Goal: Check status

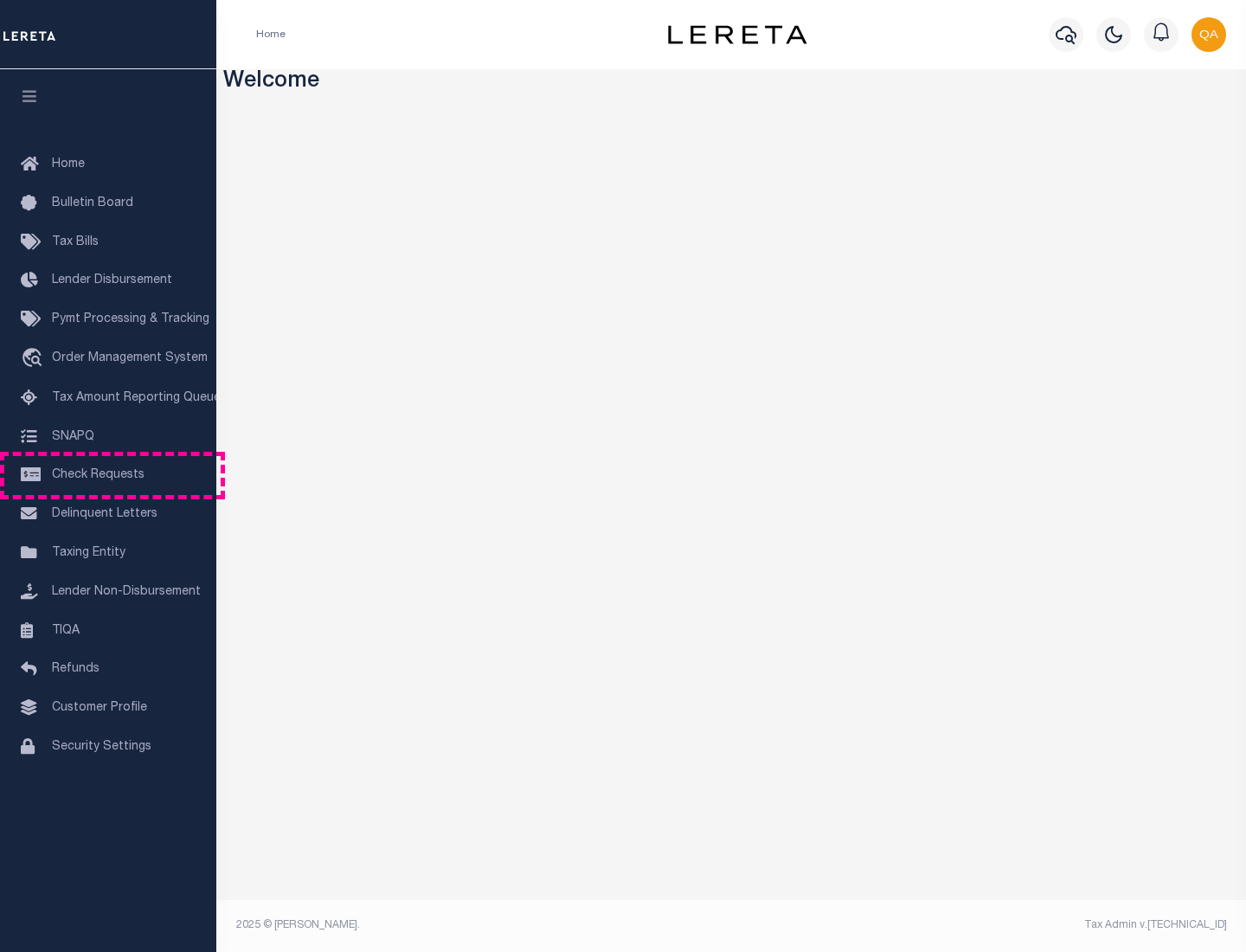
click at [108, 475] on span "Check Requests" at bounding box center [97, 475] width 93 height 12
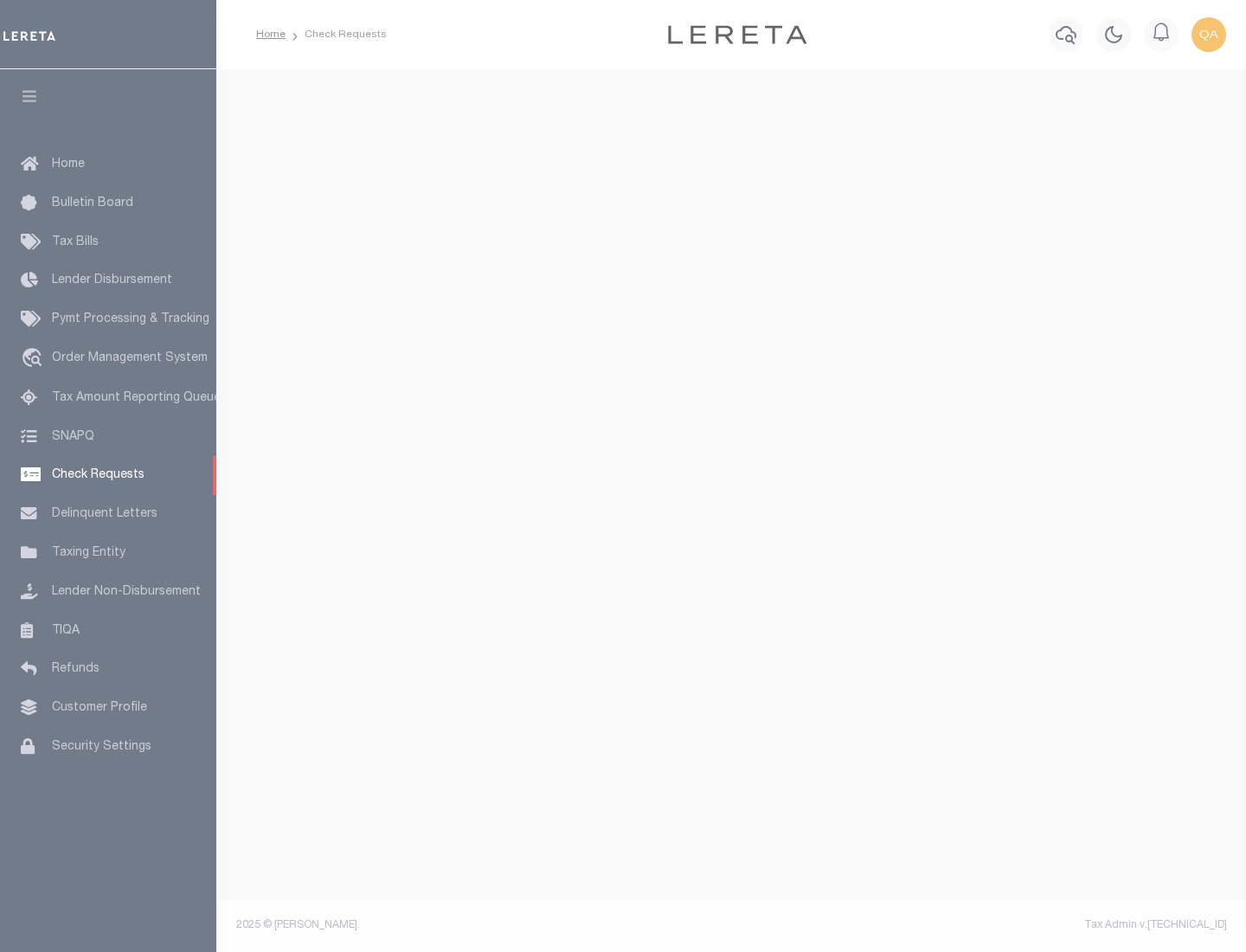
select select "50"
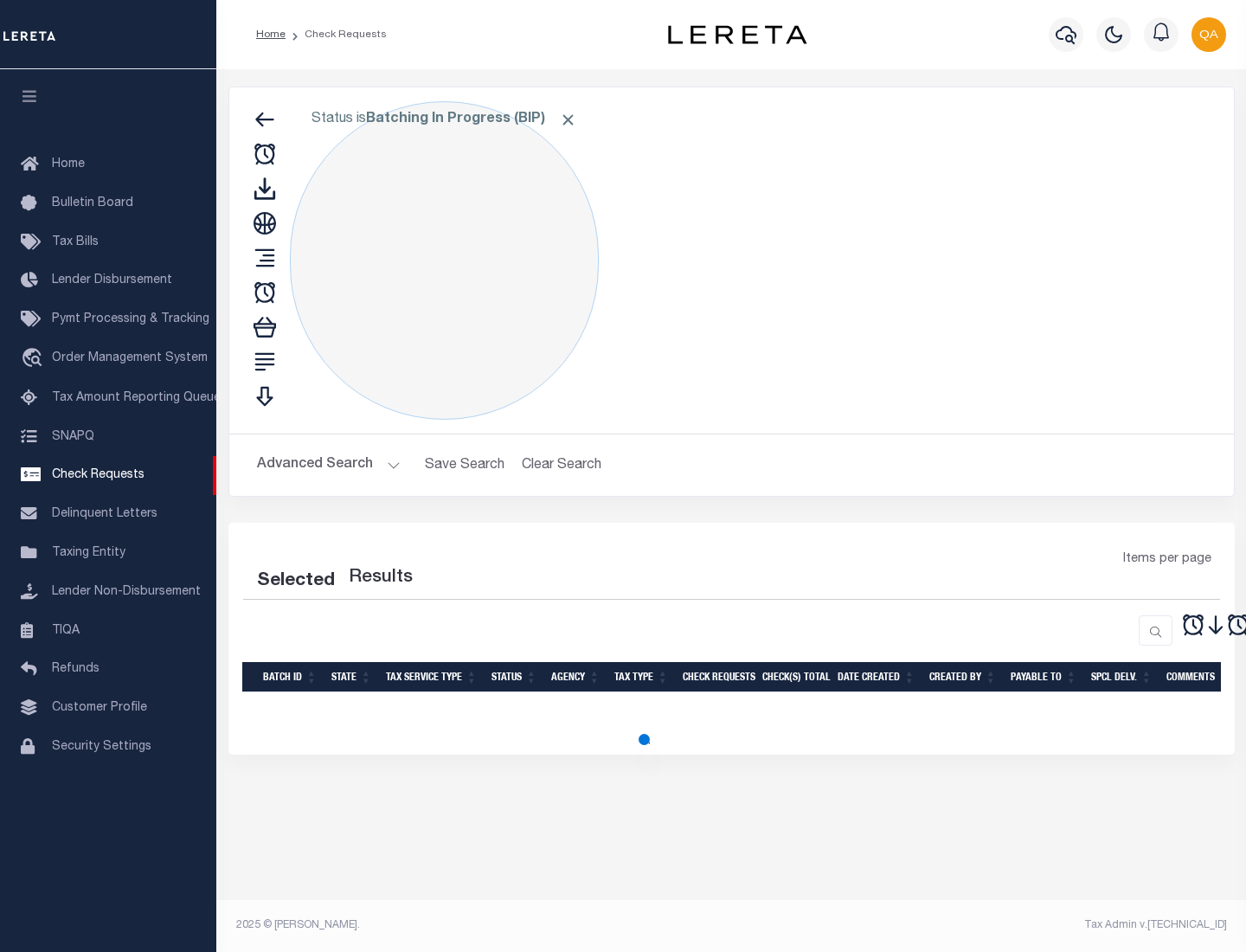
select select "50"
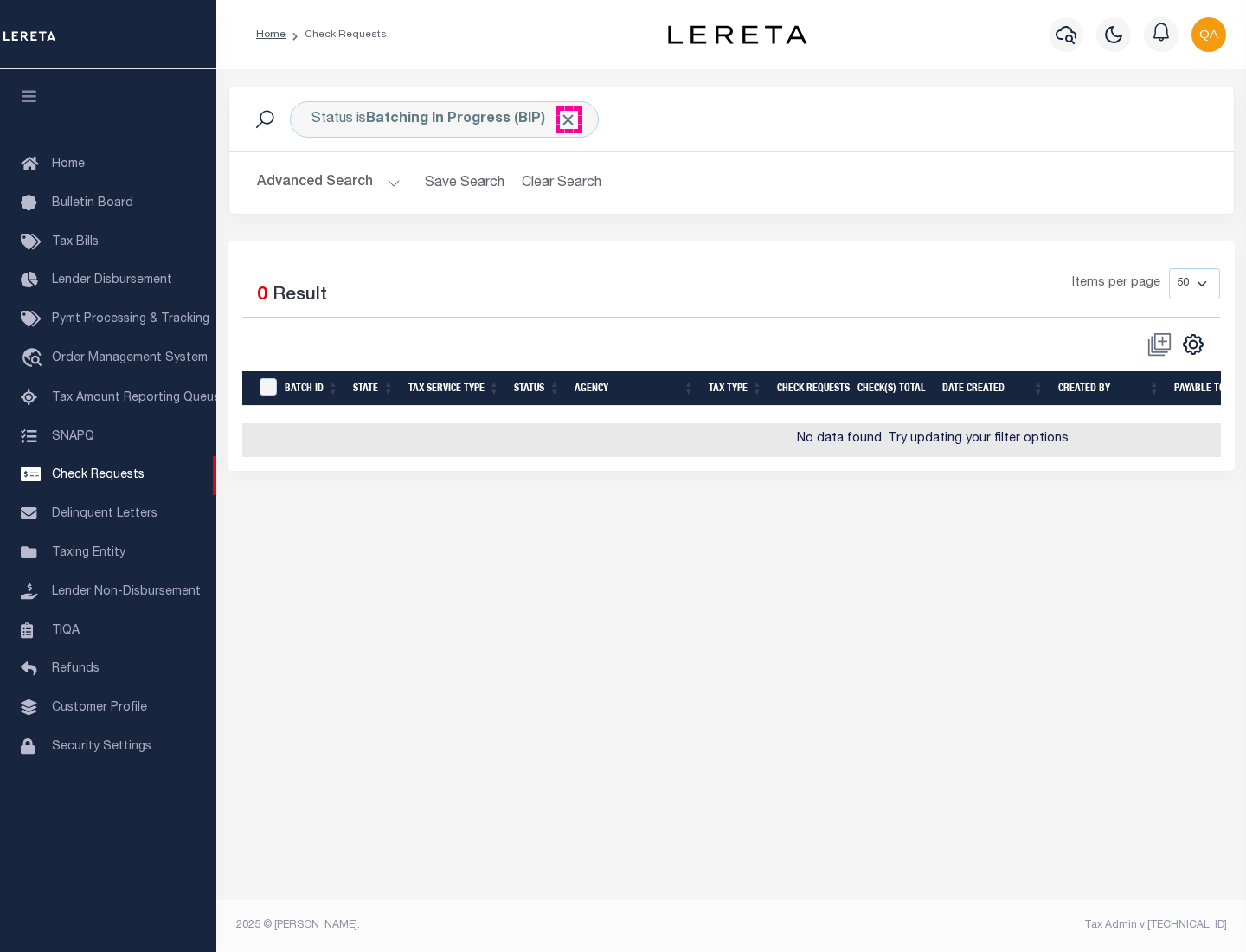
click at [569, 119] on span "Click to Remove" at bounding box center [568, 119] width 18 height 18
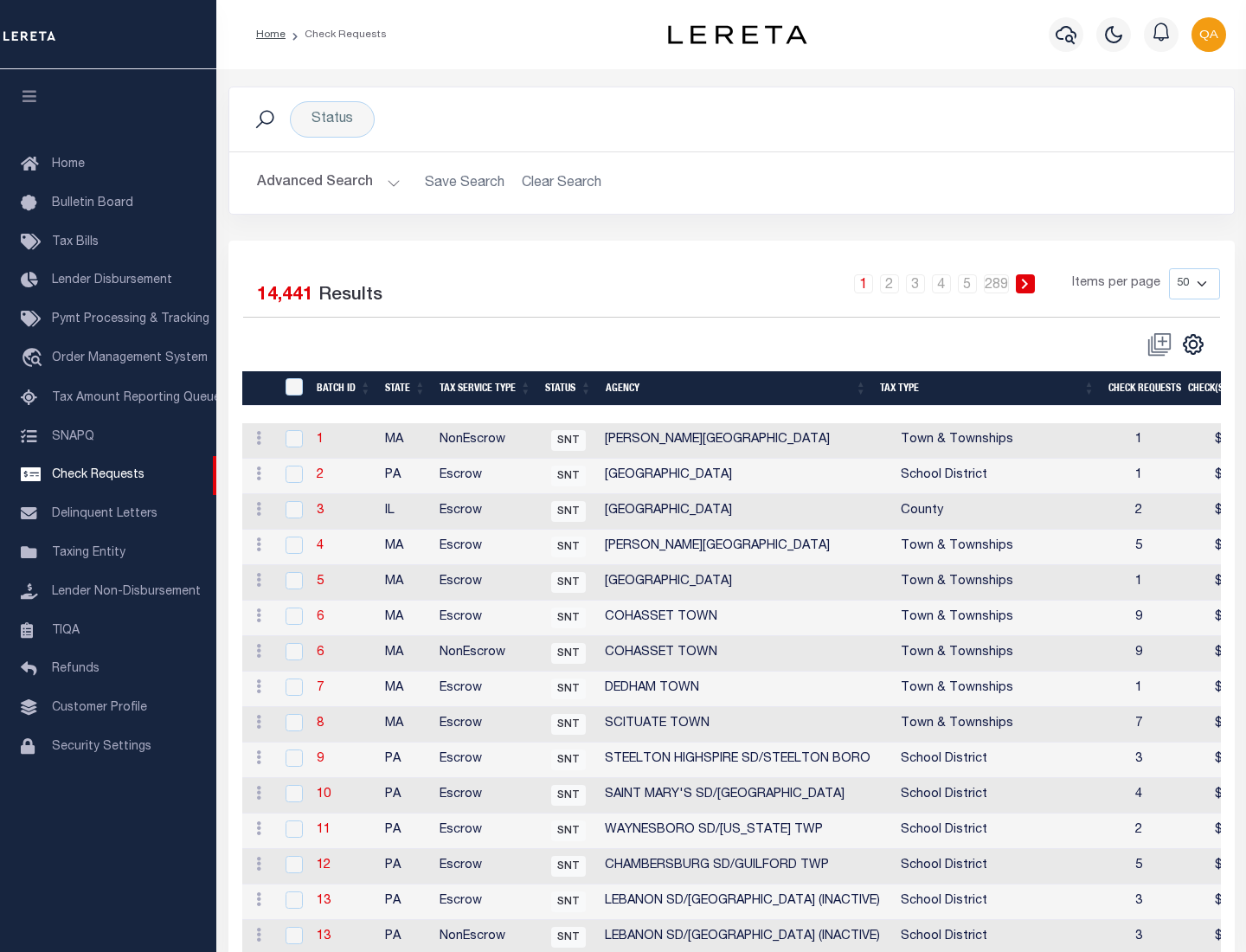
scroll to position [834, 0]
